Goal: Find contact information: Find contact information

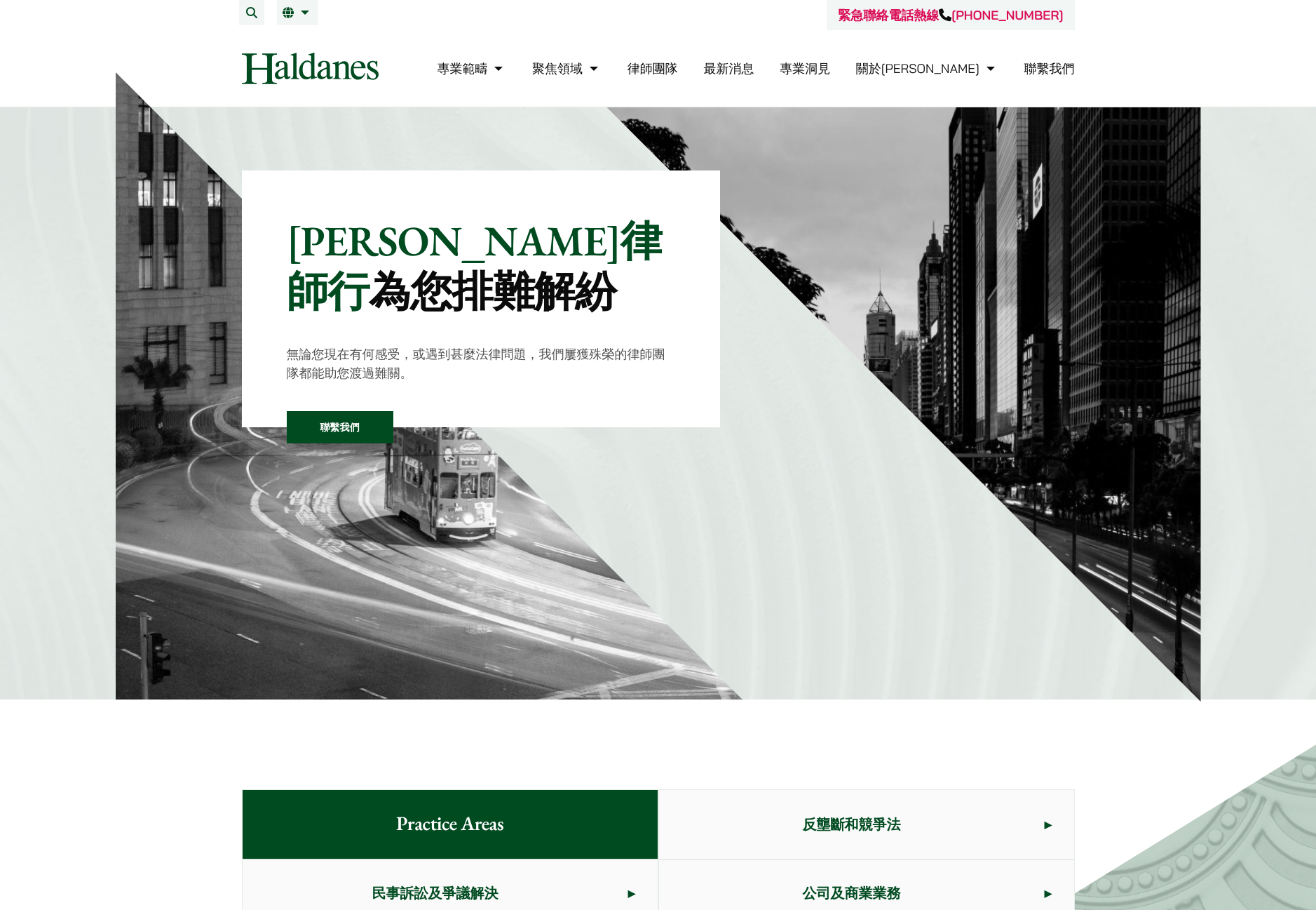
click at [678, 70] on link "律師團隊" at bounding box center [652, 69] width 50 height 16
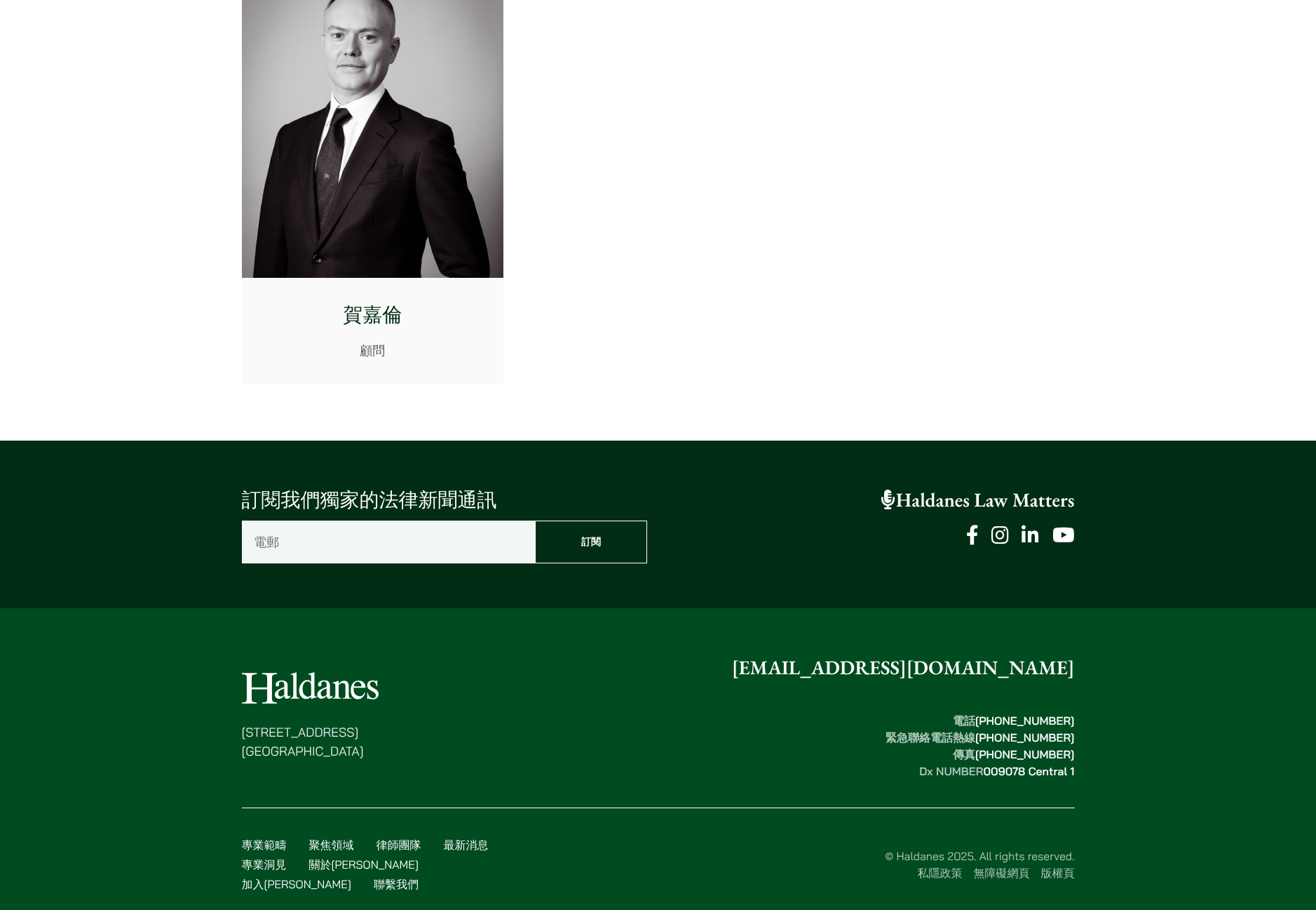
scroll to position [7520, 0]
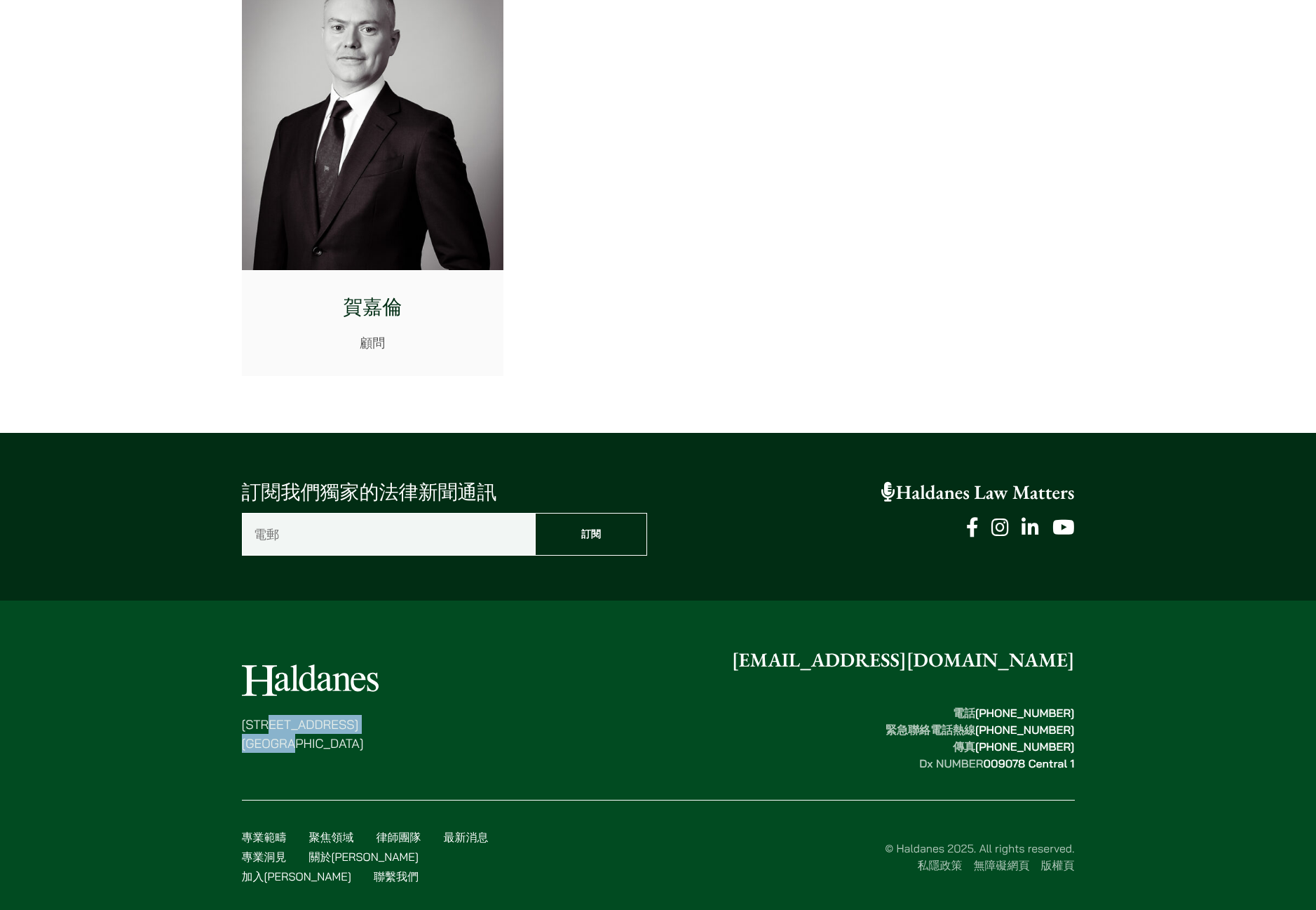
drag, startPoint x: 296, startPoint y: 723, endPoint x: 433, endPoint y: 742, distance: 138.3
click at [433, 742] on div "[STREET_ADDRESS] [EMAIL_ADDRESS][DOMAIN_NAME] 電話  [PHONE_NUMBER] 緊急聯絡電話熱線  [PHO…" at bounding box center [658, 708] width 833 height 126
